Goal: Navigation & Orientation: Find specific page/section

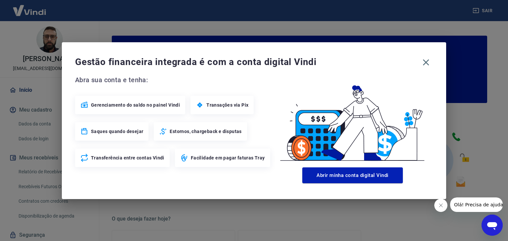
click at [426, 61] on icon "button" at bounding box center [426, 62] width 11 height 11
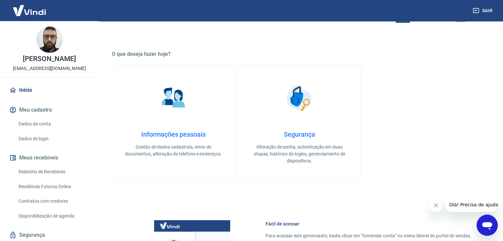
scroll to position [165, 0]
click at [184, 109] on img at bounding box center [173, 97] width 33 height 33
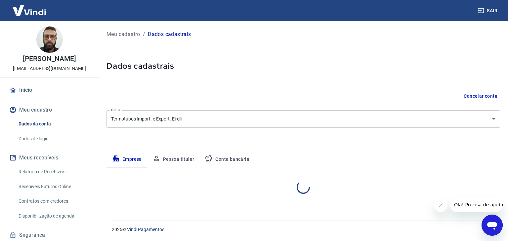
select select "SC"
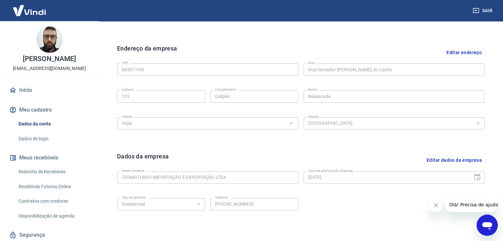
scroll to position [236, 0]
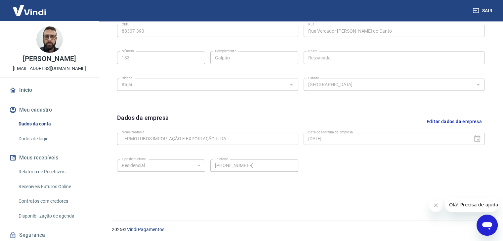
click at [41, 92] on link "Início" at bounding box center [49, 90] width 83 height 15
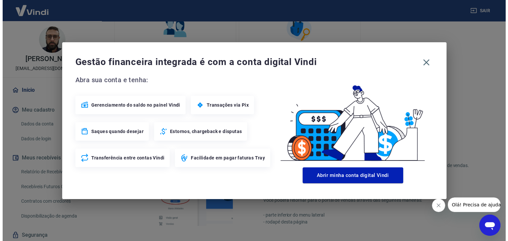
scroll to position [349, 0]
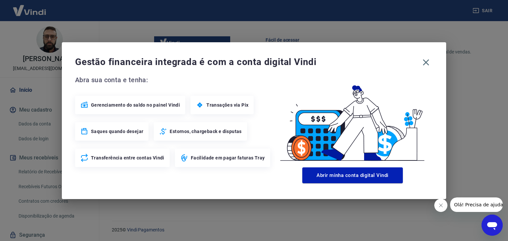
drag, startPoint x: 429, startPoint y: 61, endPoint x: 411, endPoint y: 74, distance: 22.1
click at [429, 61] on icon "button" at bounding box center [426, 62] width 11 height 11
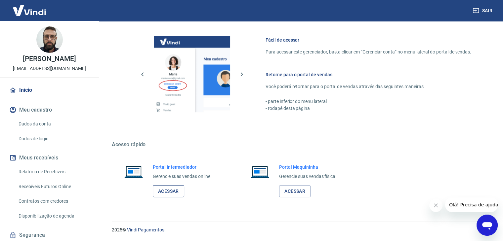
click at [166, 192] on link "Acessar" at bounding box center [168, 192] width 31 height 12
